Goal: Transaction & Acquisition: Purchase product/service

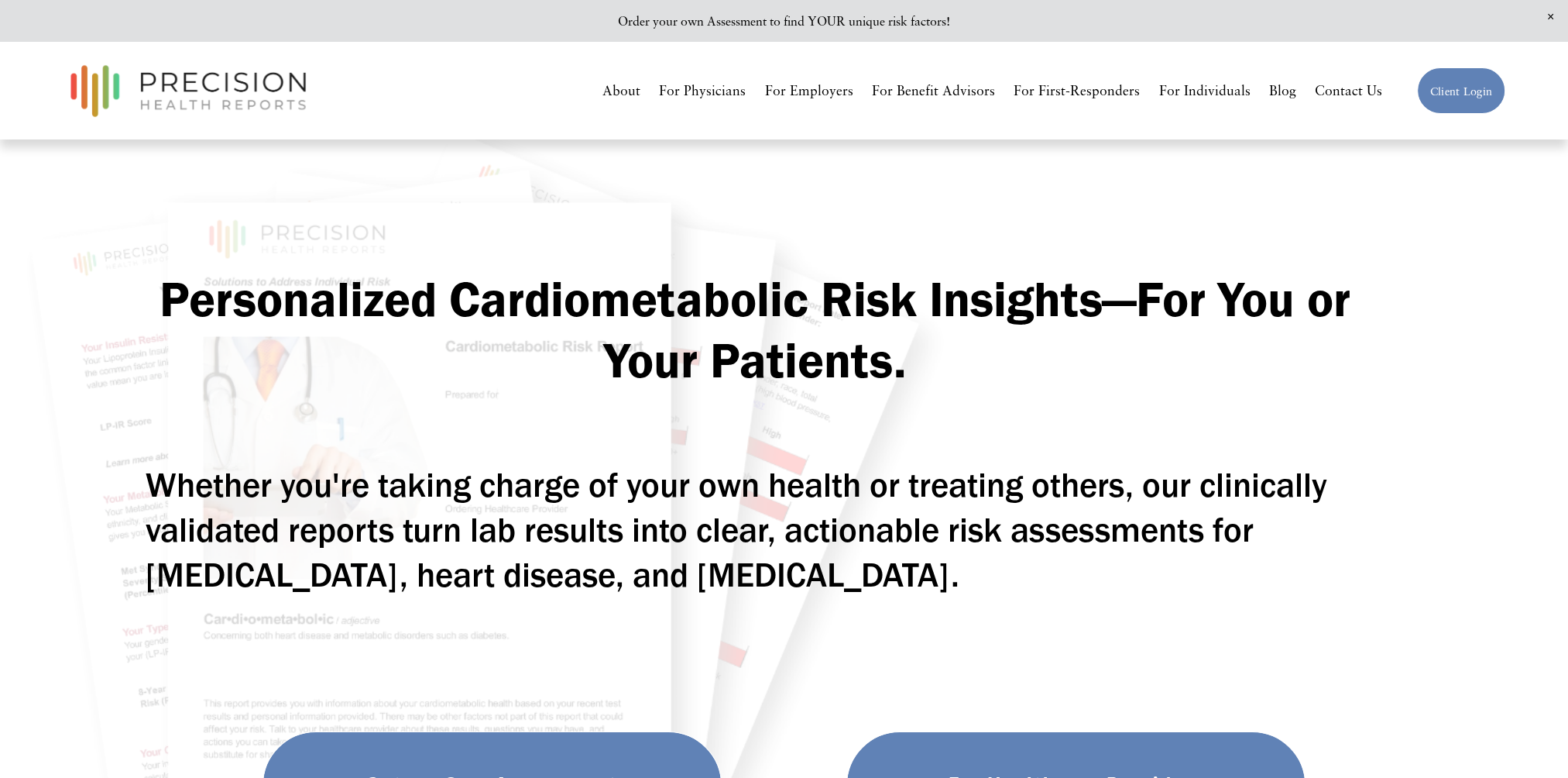
click at [632, 91] on link "About" at bounding box center [621, 91] width 38 height 27
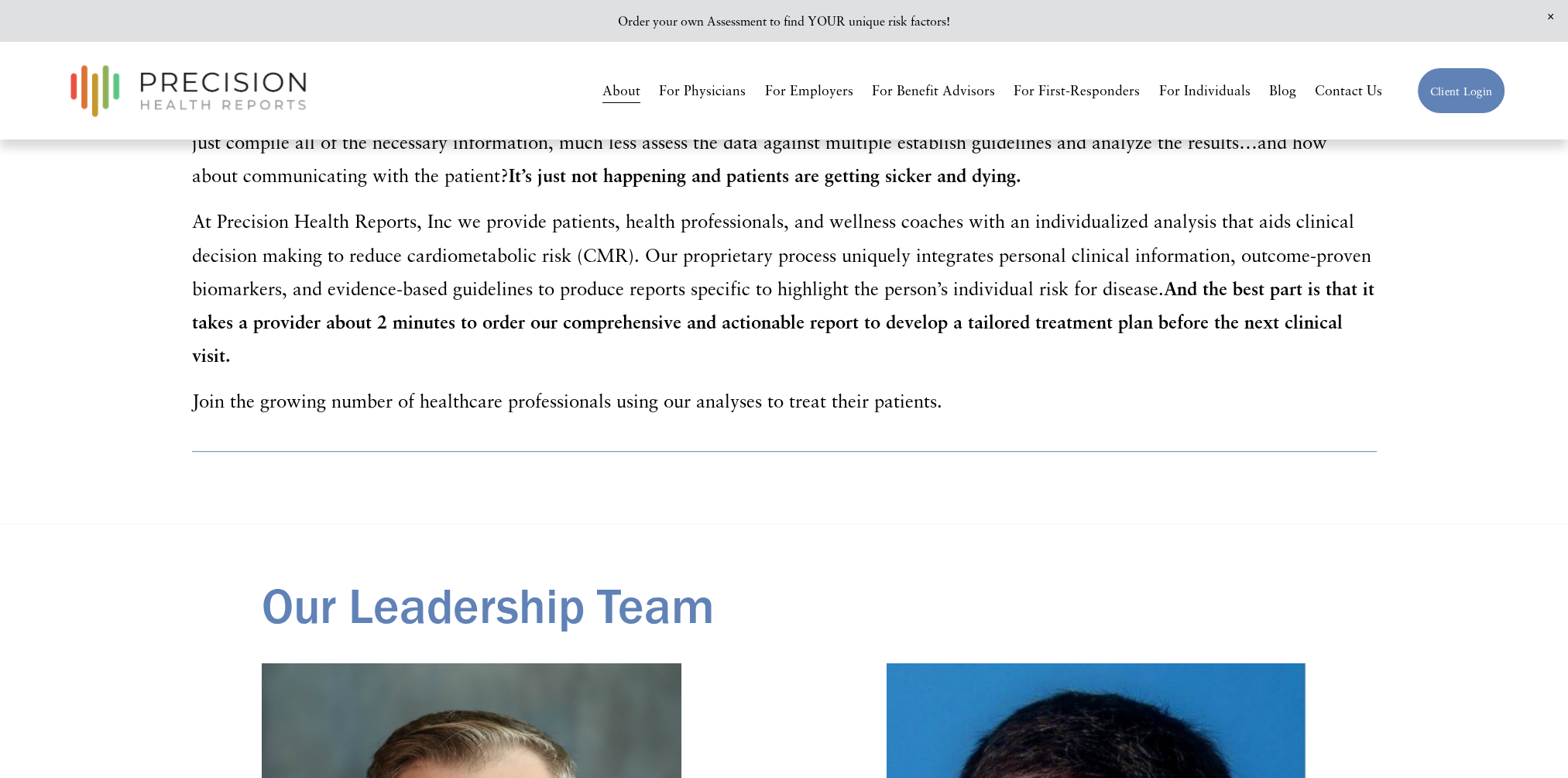
scroll to position [1348, 0]
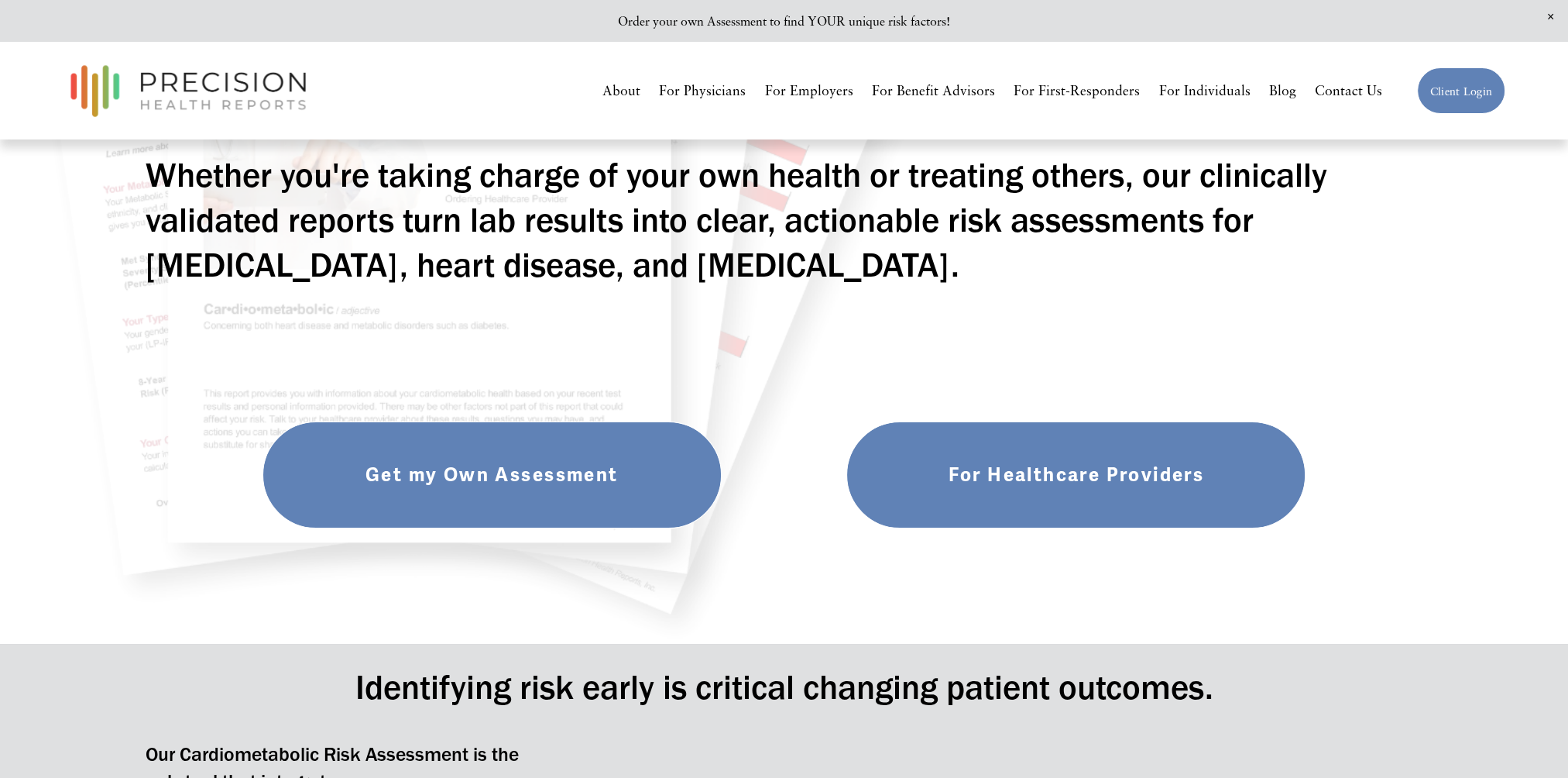
scroll to position [357, 0]
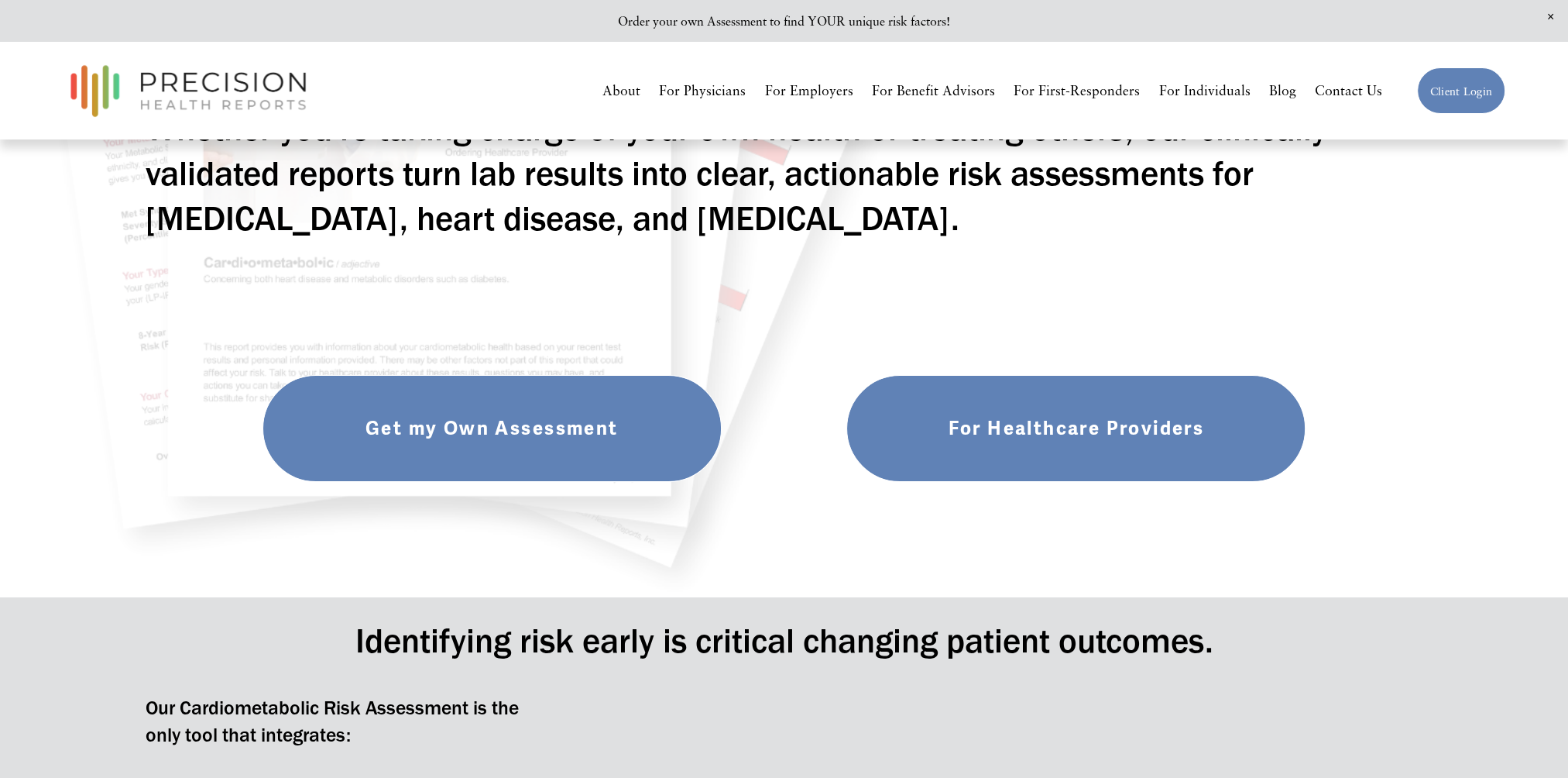
click at [538, 420] on link "Get my Own Assessment" at bounding box center [492, 428] width 459 height 107
